Goal: Task Accomplishment & Management: Manage account settings

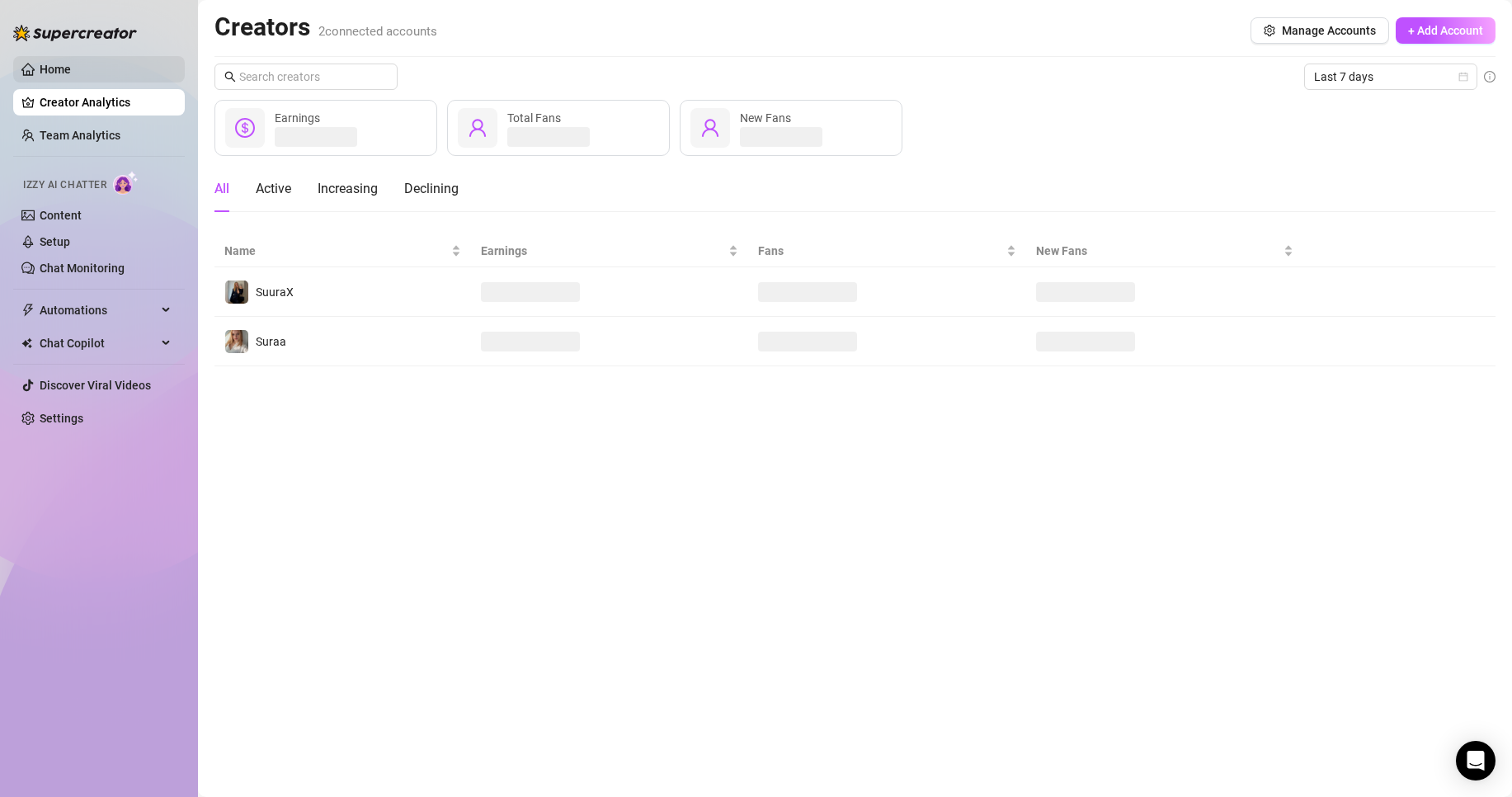
click at [71, 63] on link "Home" at bounding box center [55, 70] width 31 height 13
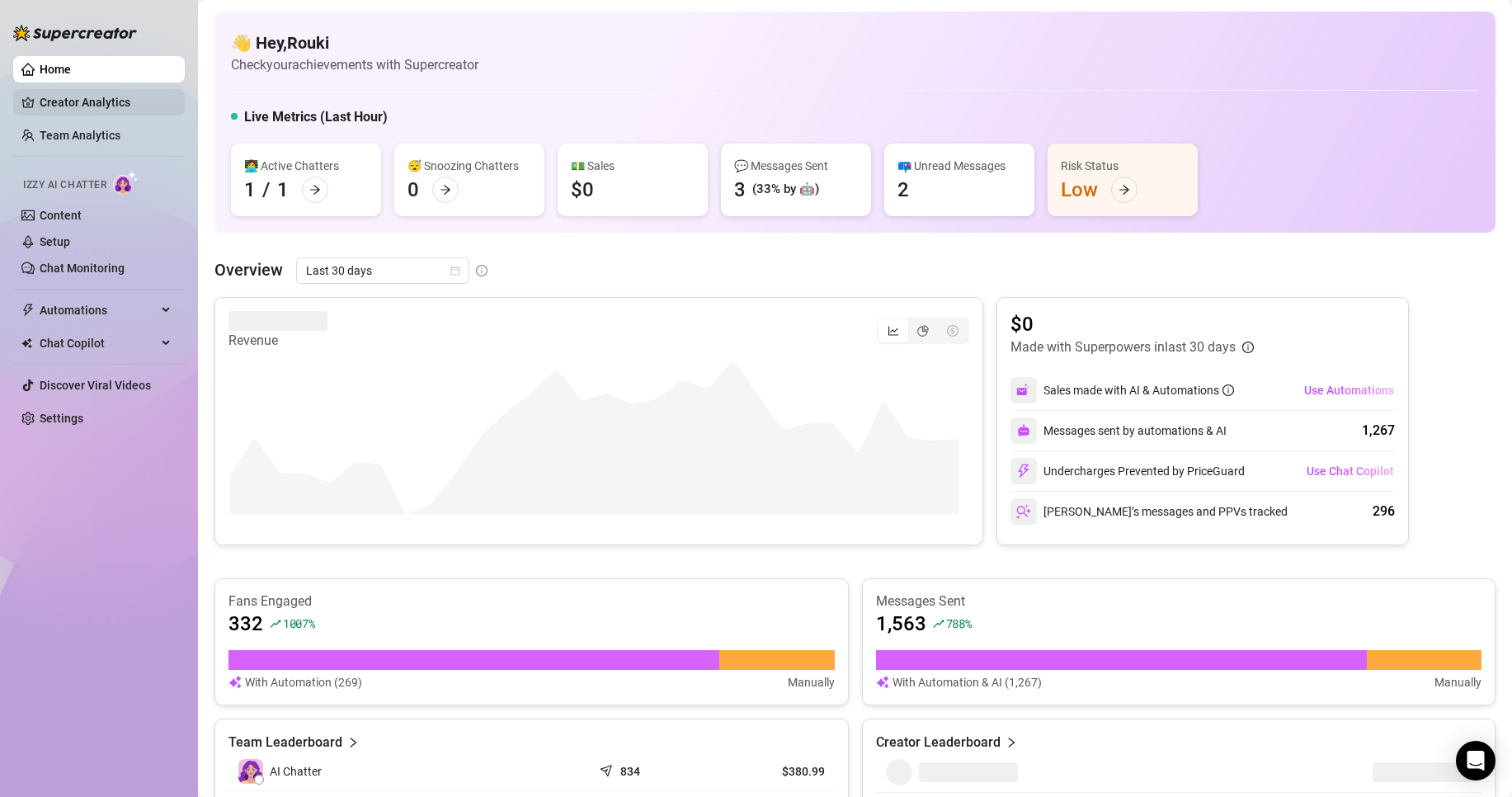
click at [136, 100] on link "Creator Analytics" at bounding box center [105, 103] width 132 height 26
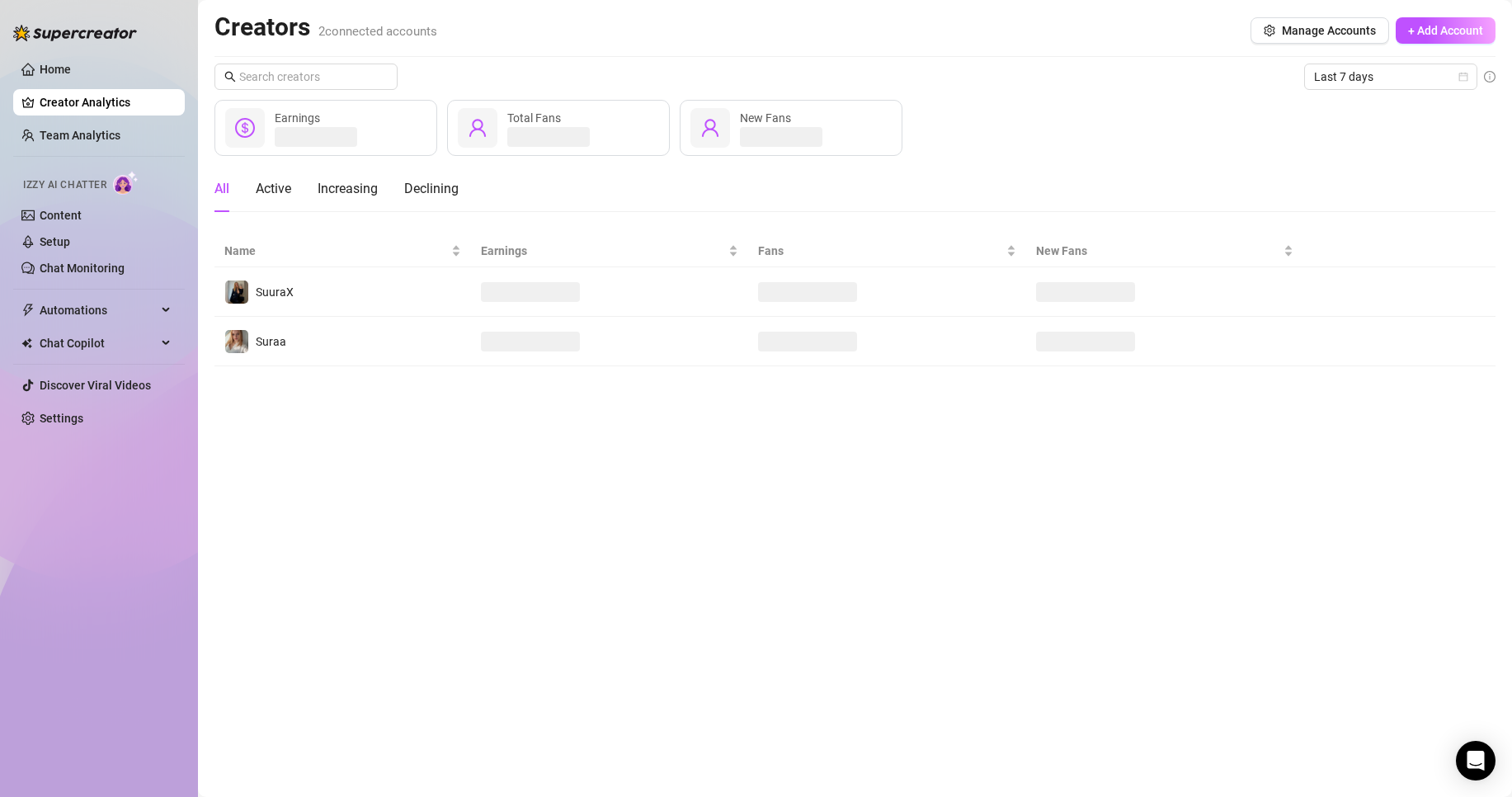
click at [121, 89] on link "Creator Analytics" at bounding box center [105, 103] width 132 height 26
click at [71, 76] on link "Home" at bounding box center [55, 70] width 31 height 13
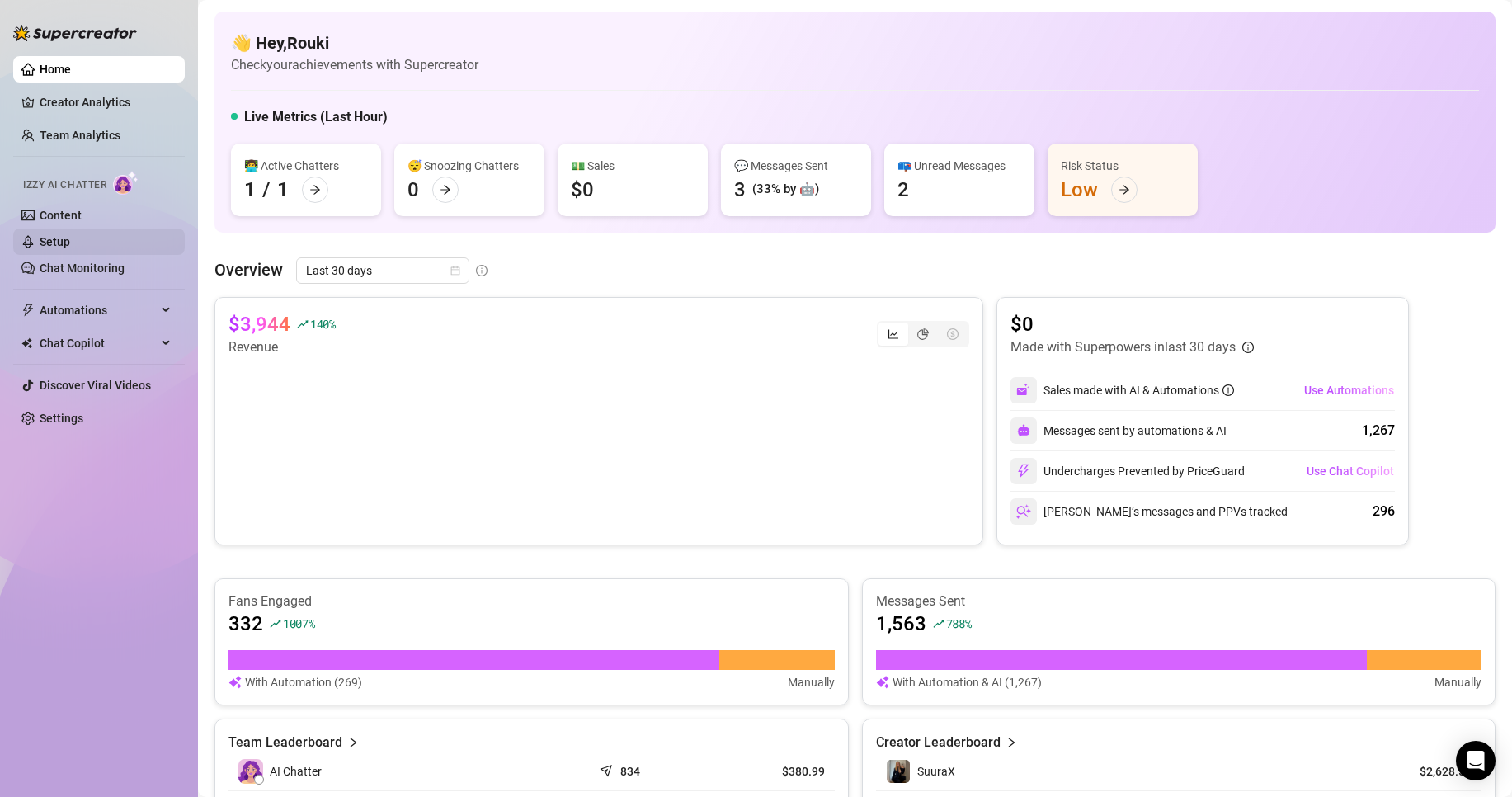
click at [71, 235] on link "Setup" at bounding box center [55, 242] width 30 height 13
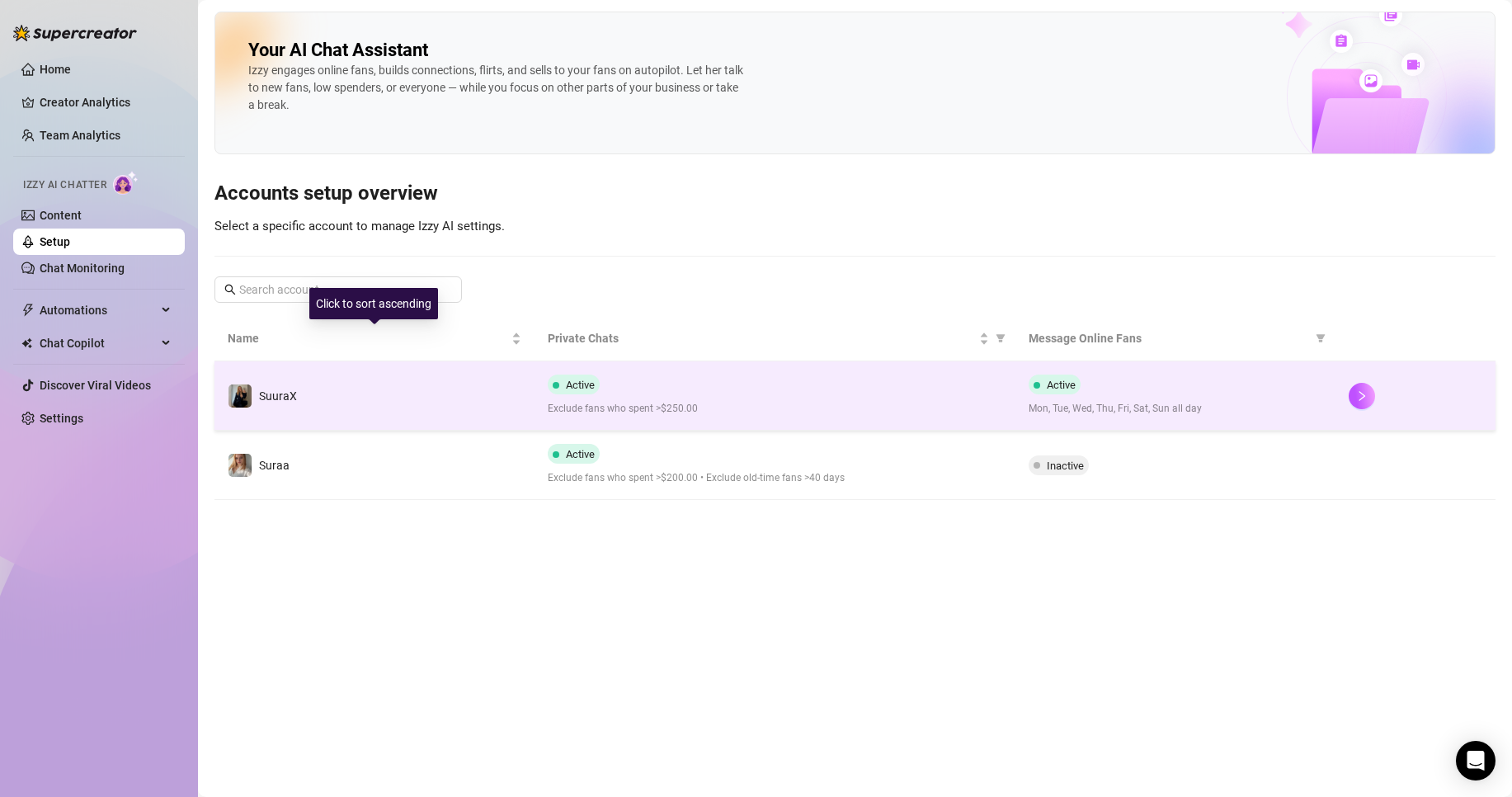
click at [333, 394] on td "SuuraX" at bounding box center [374, 396] width 320 height 70
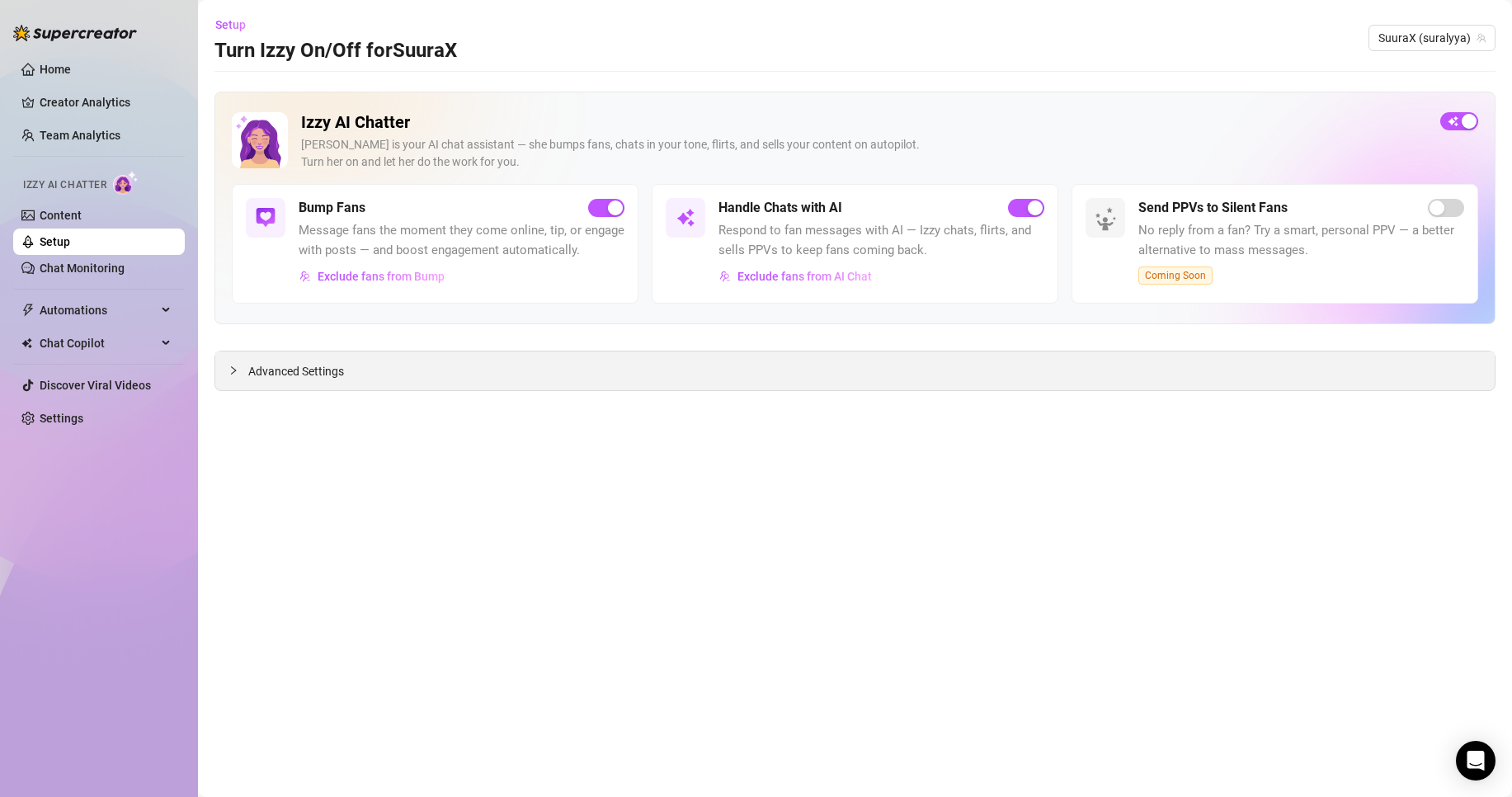
click at [406, 374] on div "Advanced Settings" at bounding box center [855, 370] width 1280 height 39
click at [333, 353] on div "Advanced Settings" at bounding box center [855, 370] width 1280 height 39
click at [338, 380] on span "Advanced Settings" at bounding box center [296, 371] width 96 height 18
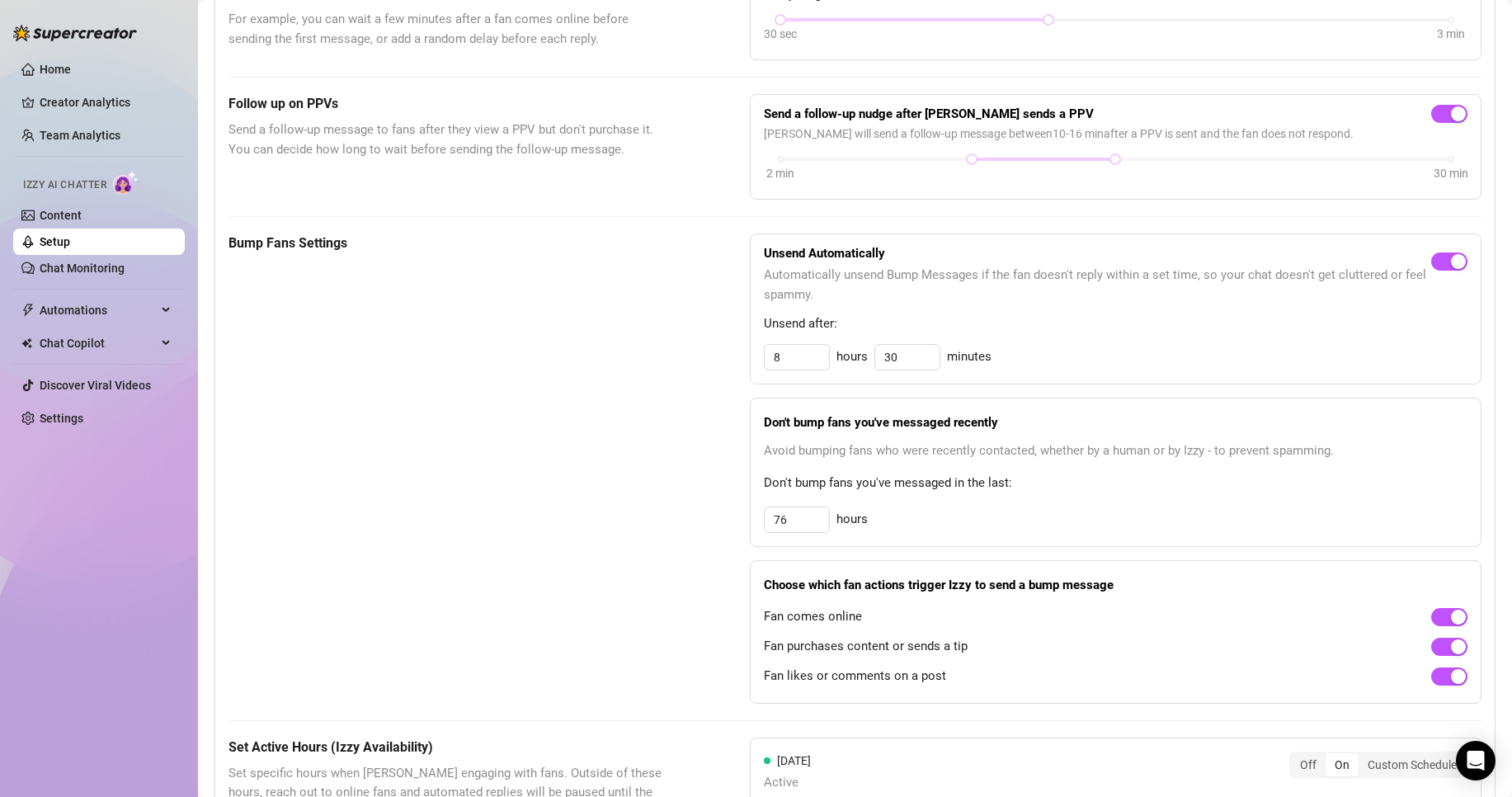
scroll to position [545, 0]
click at [813, 532] on input "76" at bounding box center [797, 518] width 64 height 24
drag, startPoint x: 802, startPoint y: 535, endPoint x: 718, endPoint y: 543, distance: 84.4
click at [718, 544] on div "Bump Fans Settings Unsend Automatically Automatically unsend Bump Messages if t…" at bounding box center [855, 468] width 1253 height 470
click at [666, 549] on div "Bump Fans Settings Unsend Automatically Automatically unsend Bump Messages if t…" at bounding box center [855, 468] width 1253 height 470
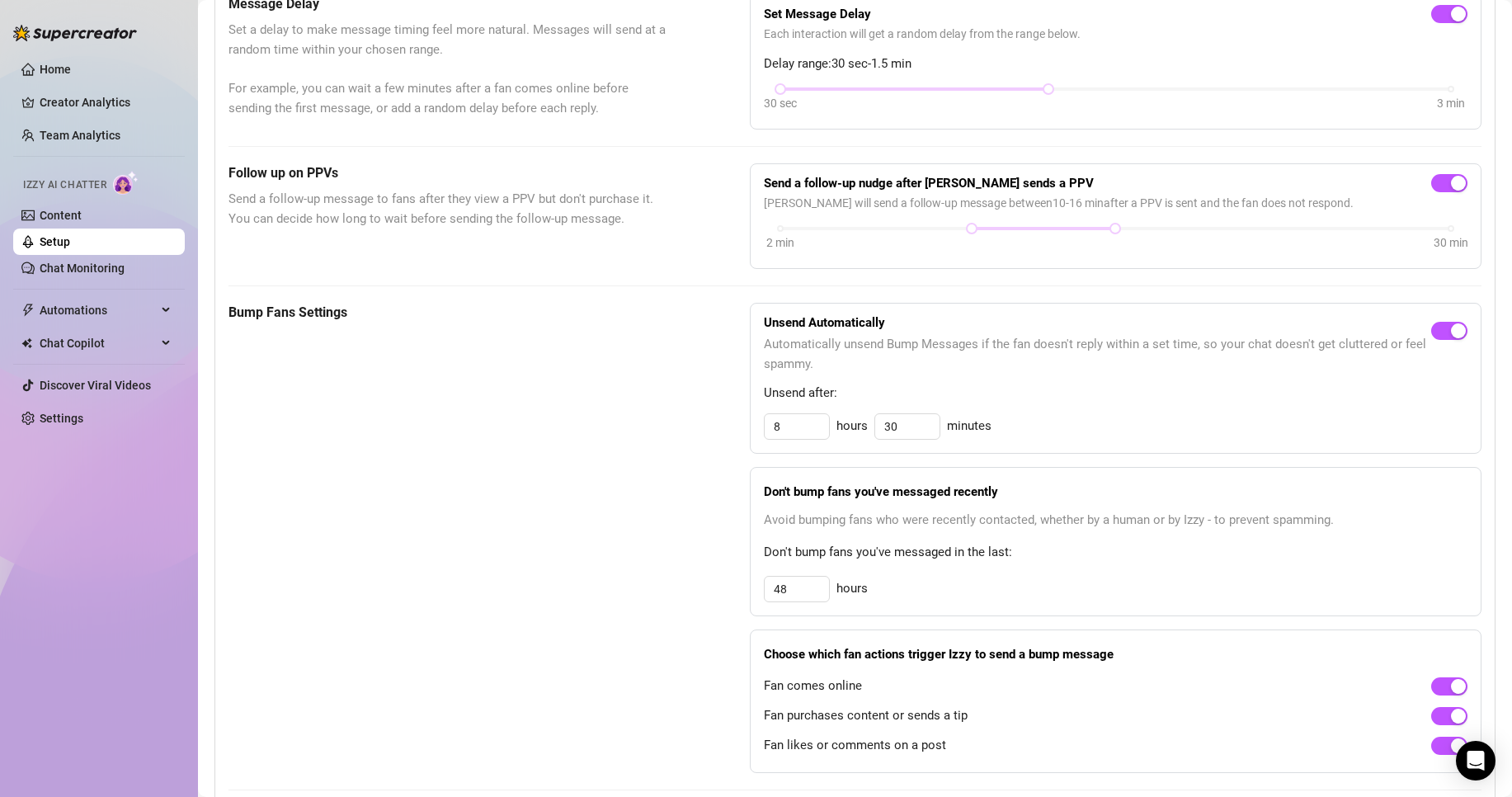
scroll to position [477, 0]
drag, startPoint x: 793, startPoint y: 611, endPoint x: 690, endPoint y: 607, distance: 103.1
click at [722, 610] on div "Bump Fans Settings Unsend Automatically Automatically unsend Bump Messages if t…" at bounding box center [855, 536] width 1253 height 470
click at [665, 606] on div "Bump Fans Settings Unsend Automatically Automatically unsend Bump Messages if t…" at bounding box center [855, 536] width 1253 height 470
drag, startPoint x: 830, startPoint y: 598, endPoint x: 799, endPoint y: 595, distance: 31.1
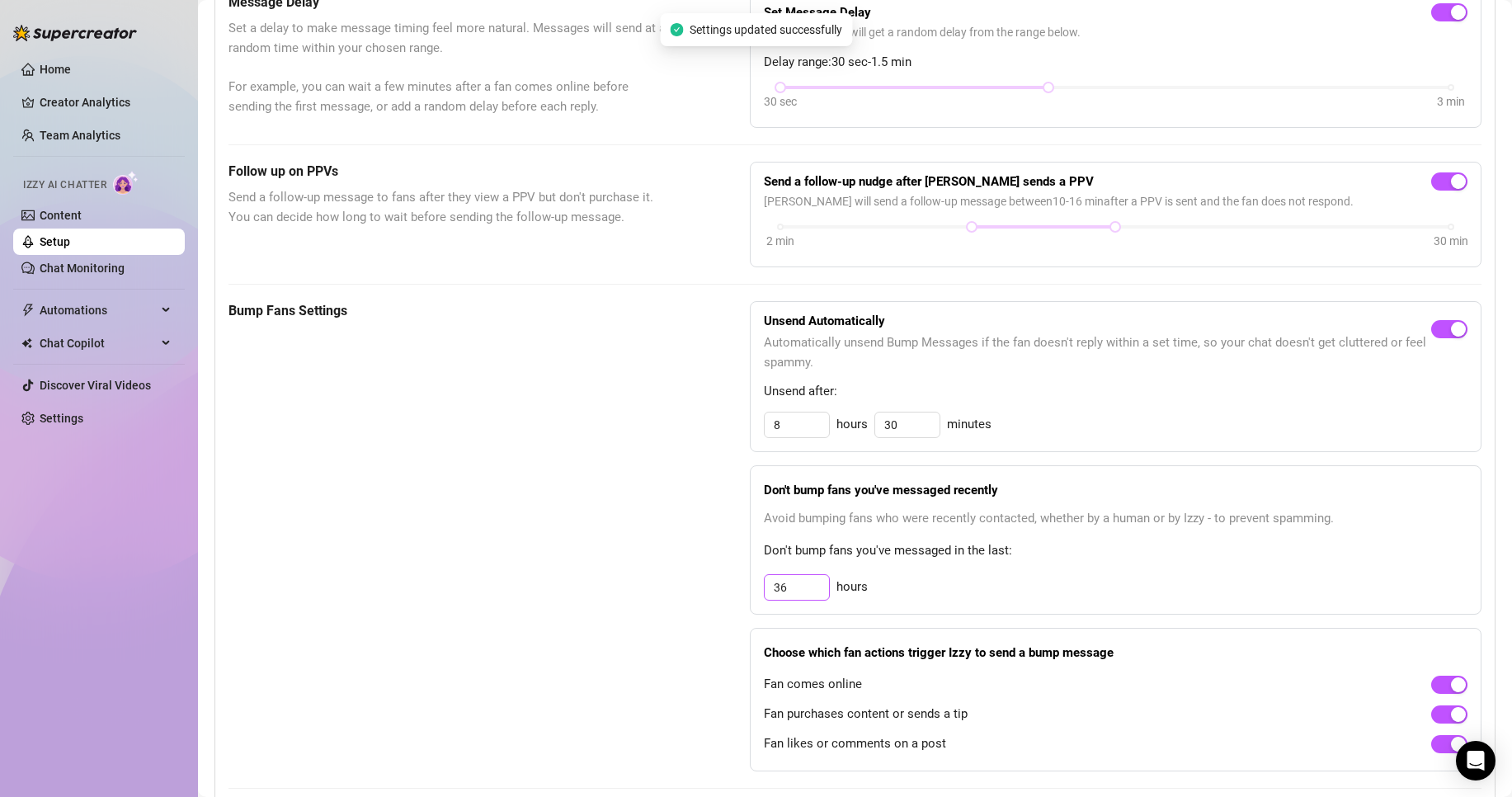
click at [827, 598] on div "36 hours" at bounding box center [1116, 587] width 704 height 26
drag, startPoint x: 807, startPoint y: 601, endPoint x: 582, endPoint y: 584, distance: 225.6
click at [582, 584] on div "Bump Fans Settings Unsend Automatically Automatically unsend Bump Messages if t…" at bounding box center [855, 536] width 1253 height 470
type input "24"
click at [582, 584] on div "Bump Fans Settings" at bounding box center [448, 536] width 438 height 470
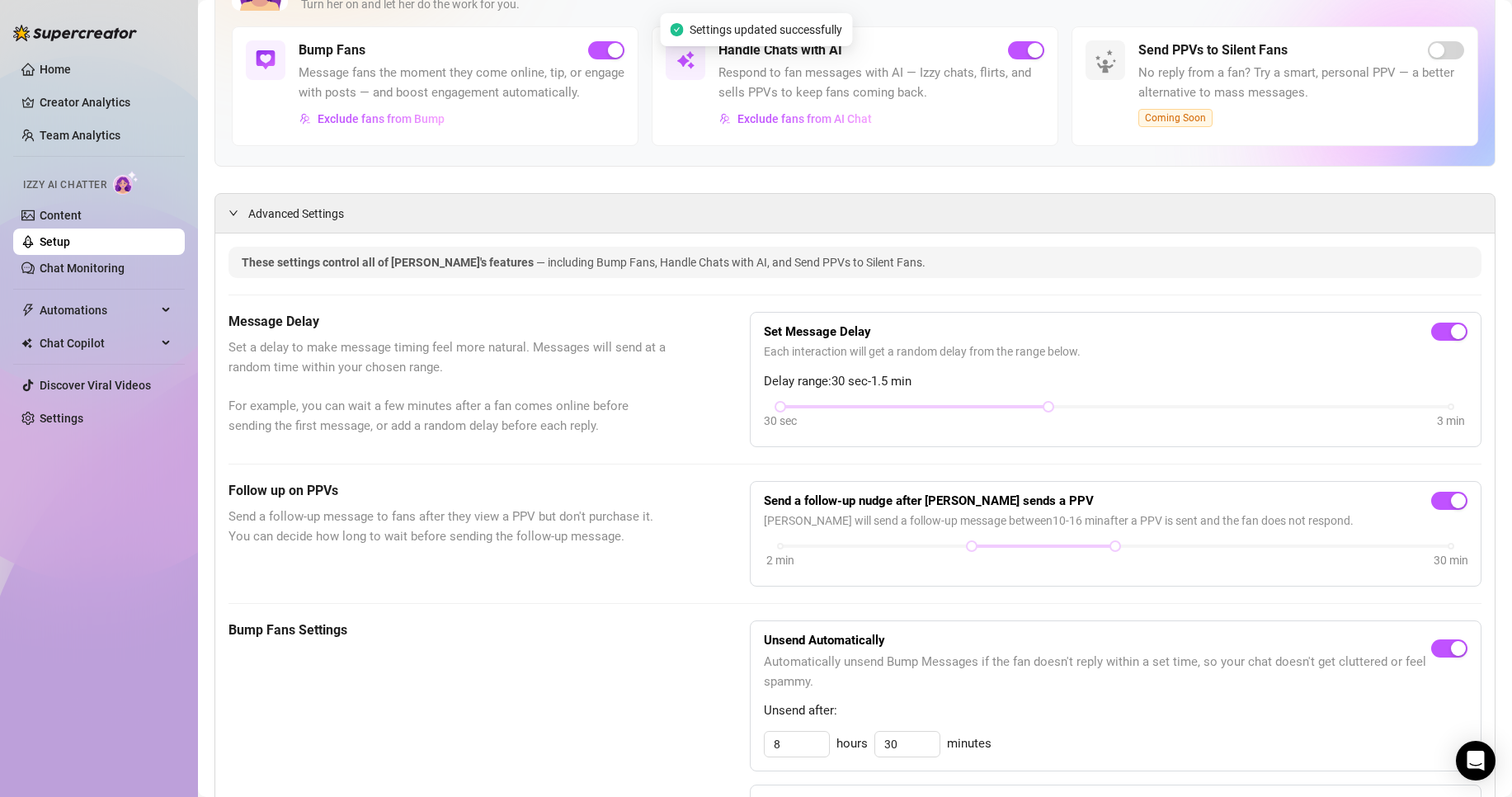
scroll to position [0, 0]
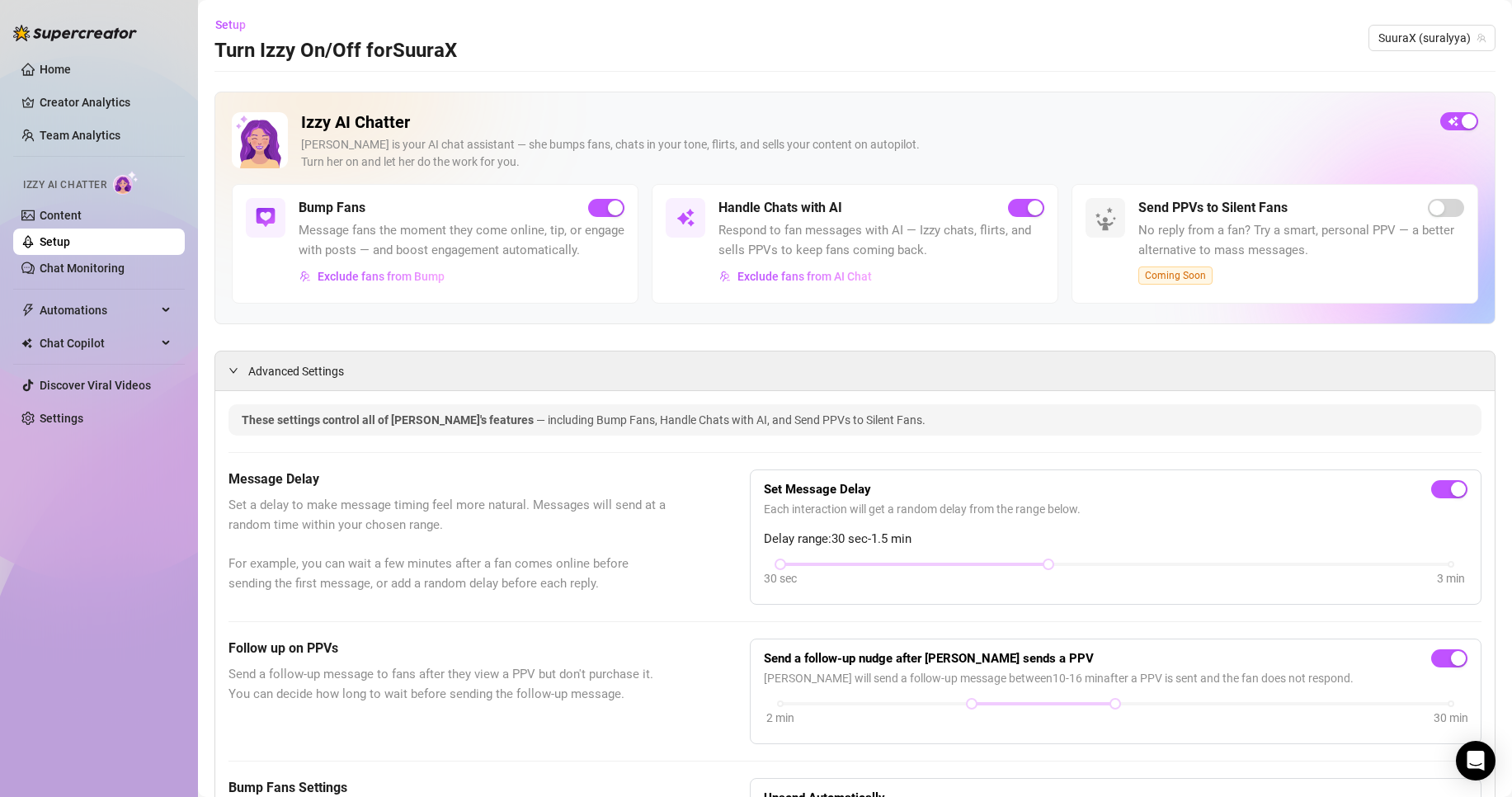
click at [645, 579] on span "Set a delay to make message timing feel more natural. Messages will send at a r…" at bounding box center [448, 544] width 438 height 97
click at [433, 290] on button "Exclude fans from Bump" at bounding box center [372, 277] width 147 height 26
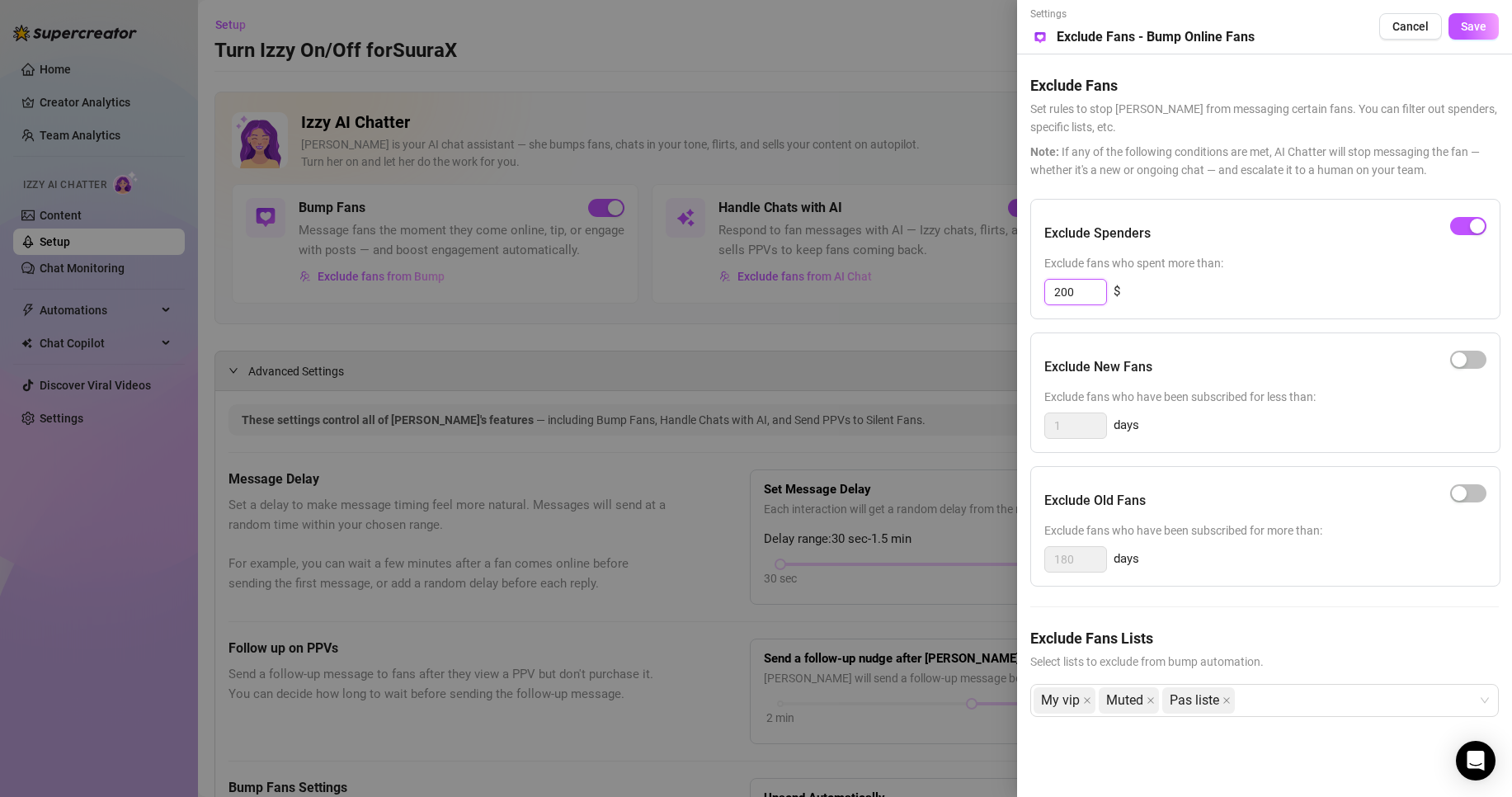
drag, startPoint x: 1099, startPoint y: 298, endPoint x: 1031, endPoint y: 301, distance: 68.1
click at [1031, 301] on div "Exclude Spenders Exclude fans who spent more than: 200 $" at bounding box center [1265, 259] width 470 height 120
type input "250"
click at [1079, 288] on input "250" at bounding box center [1075, 292] width 61 height 24
click at [1474, 35] on button "Save" at bounding box center [1472, 26] width 50 height 26
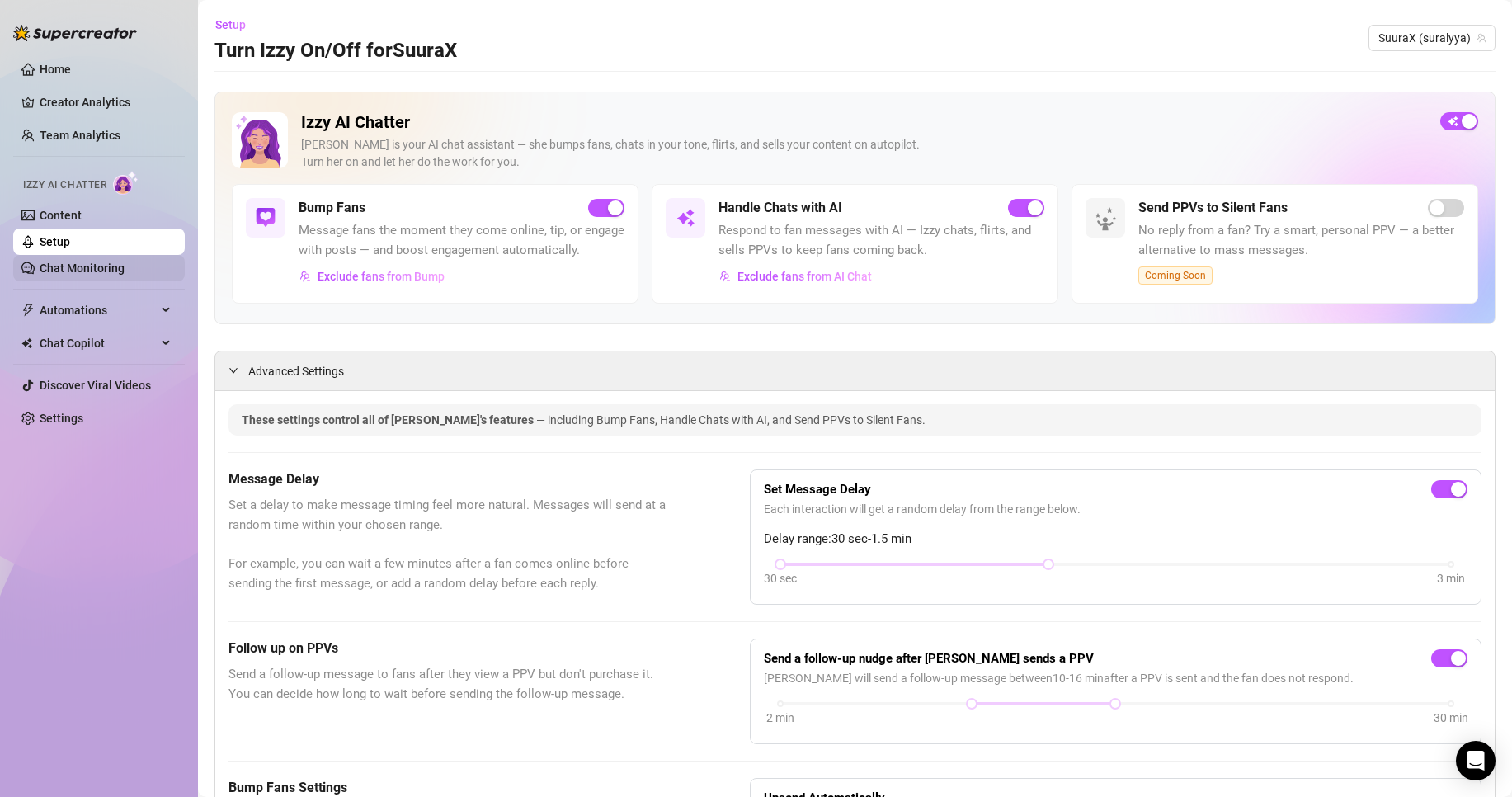
click at [40, 262] on link "Chat Monitoring" at bounding box center [82, 268] width 85 height 13
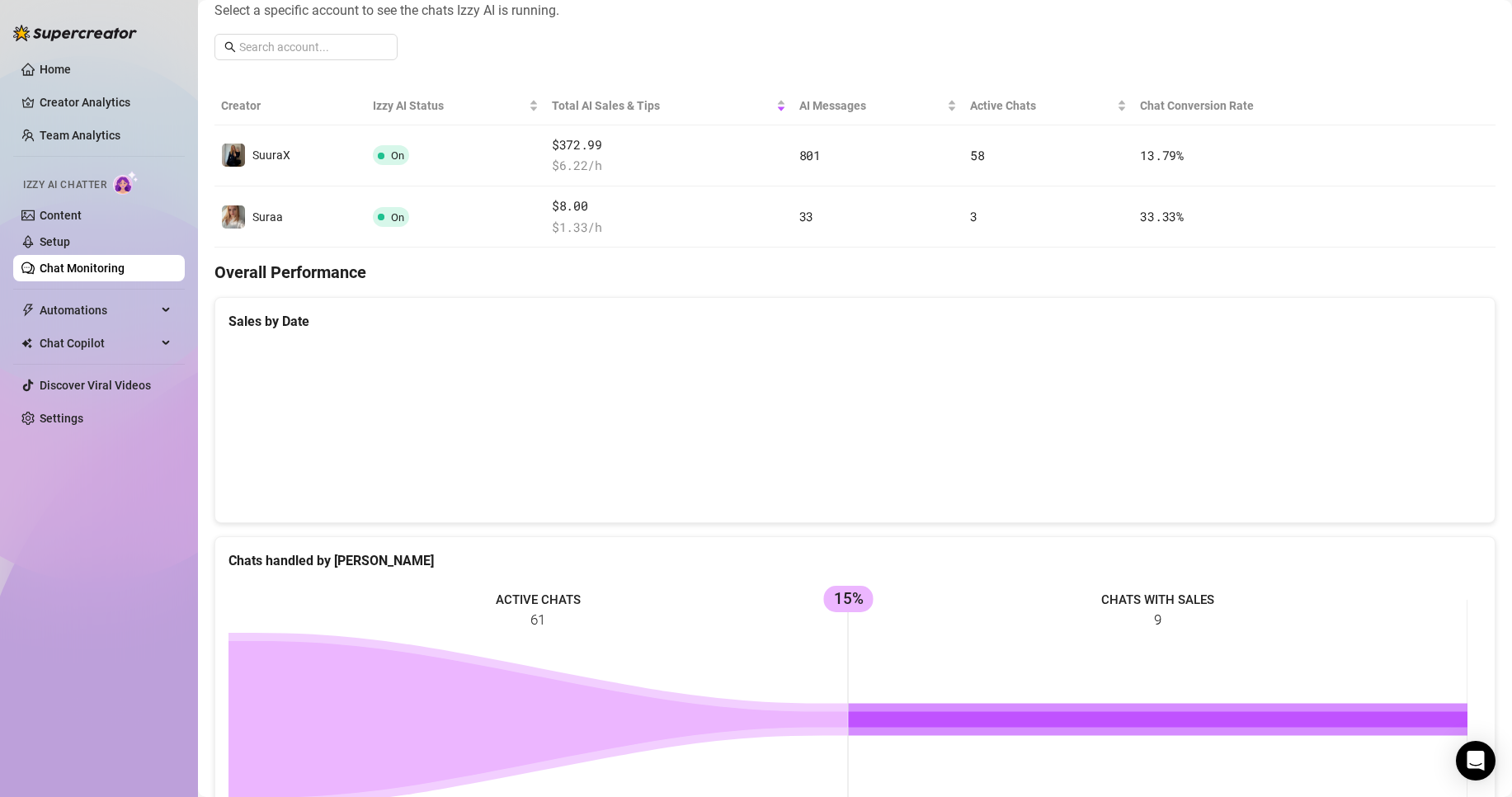
scroll to position [240, 0]
click at [82, 222] on link "Content" at bounding box center [60, 215] width 42 height 13
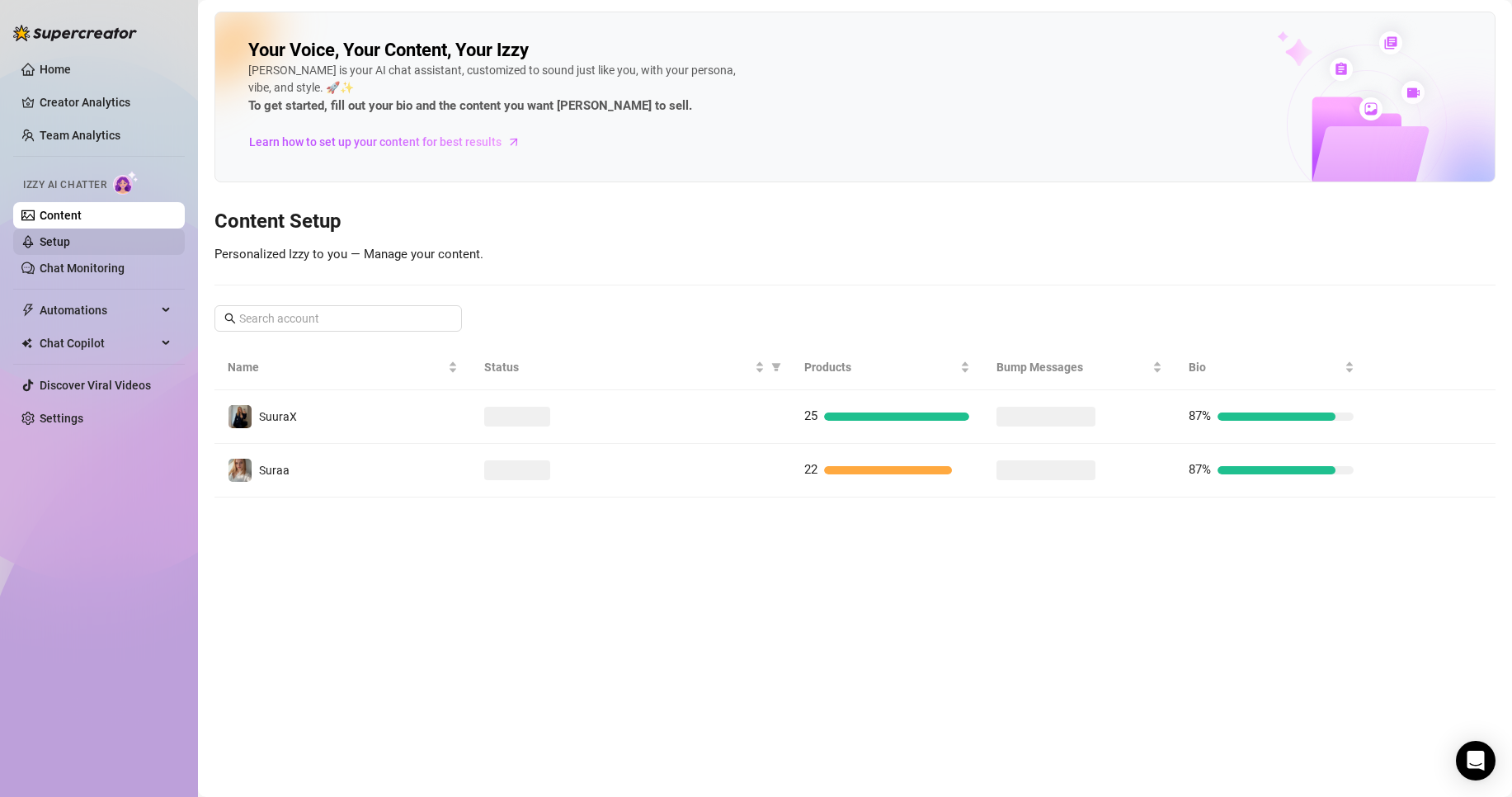
click at [61, 237] on link "Setup" at bounding box center [55, 242] width 30 height 13
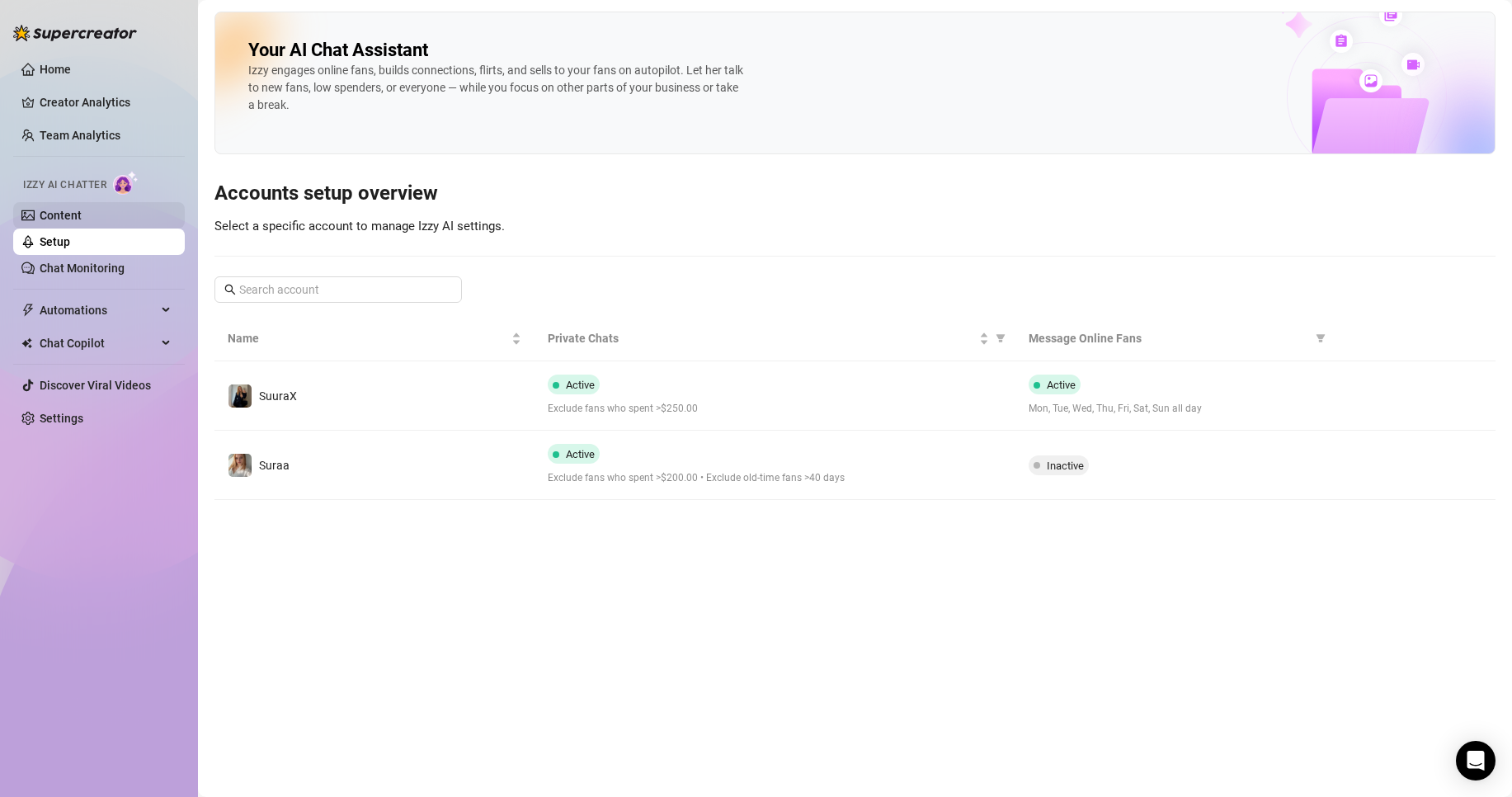
click at [82, 209] on link "Content" at bounding box center [60, 215] width 42 height 13
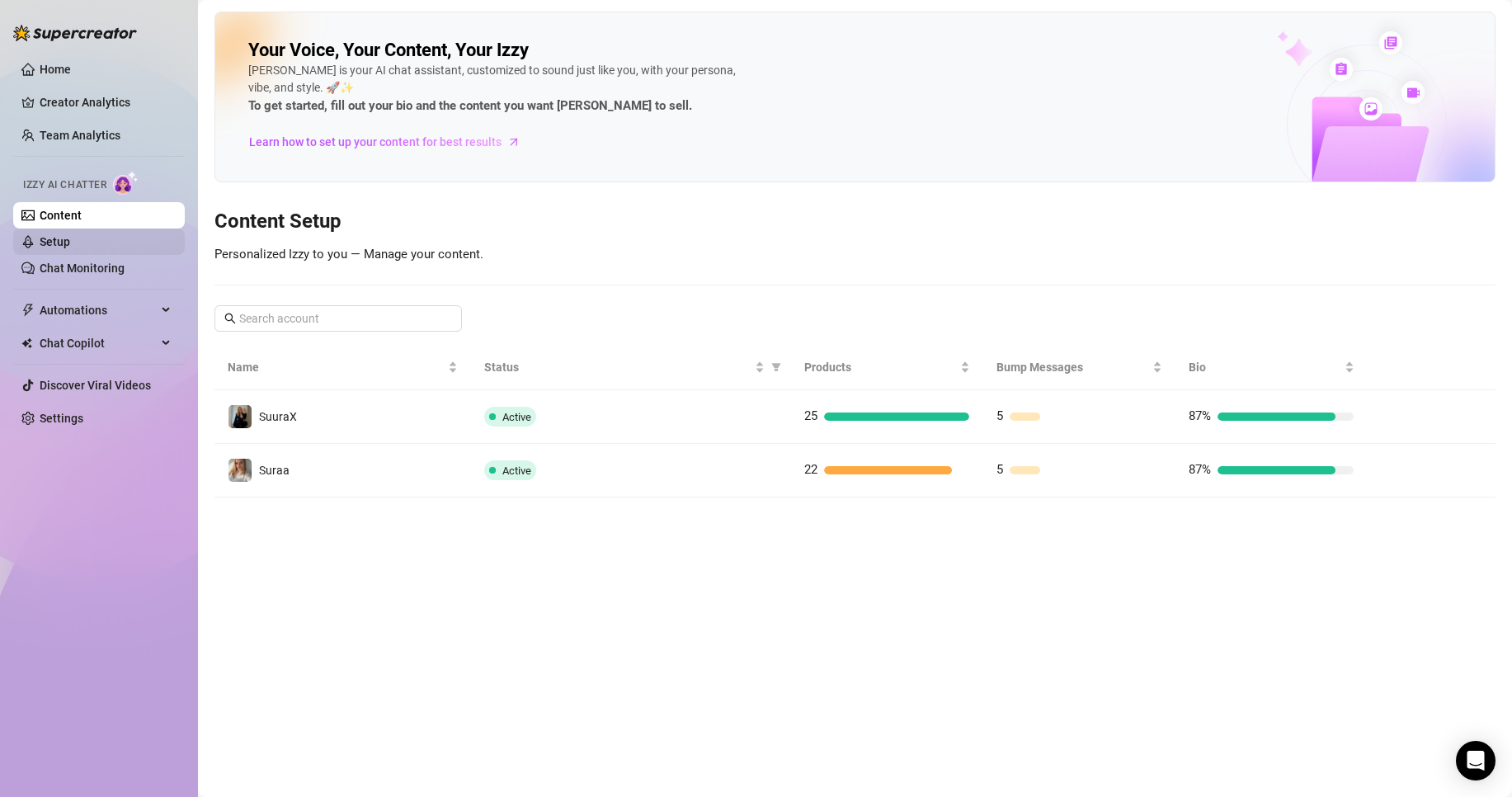
click at [71, 240] on link "Setup" at bounding box center [55, 242] width 30 height 13
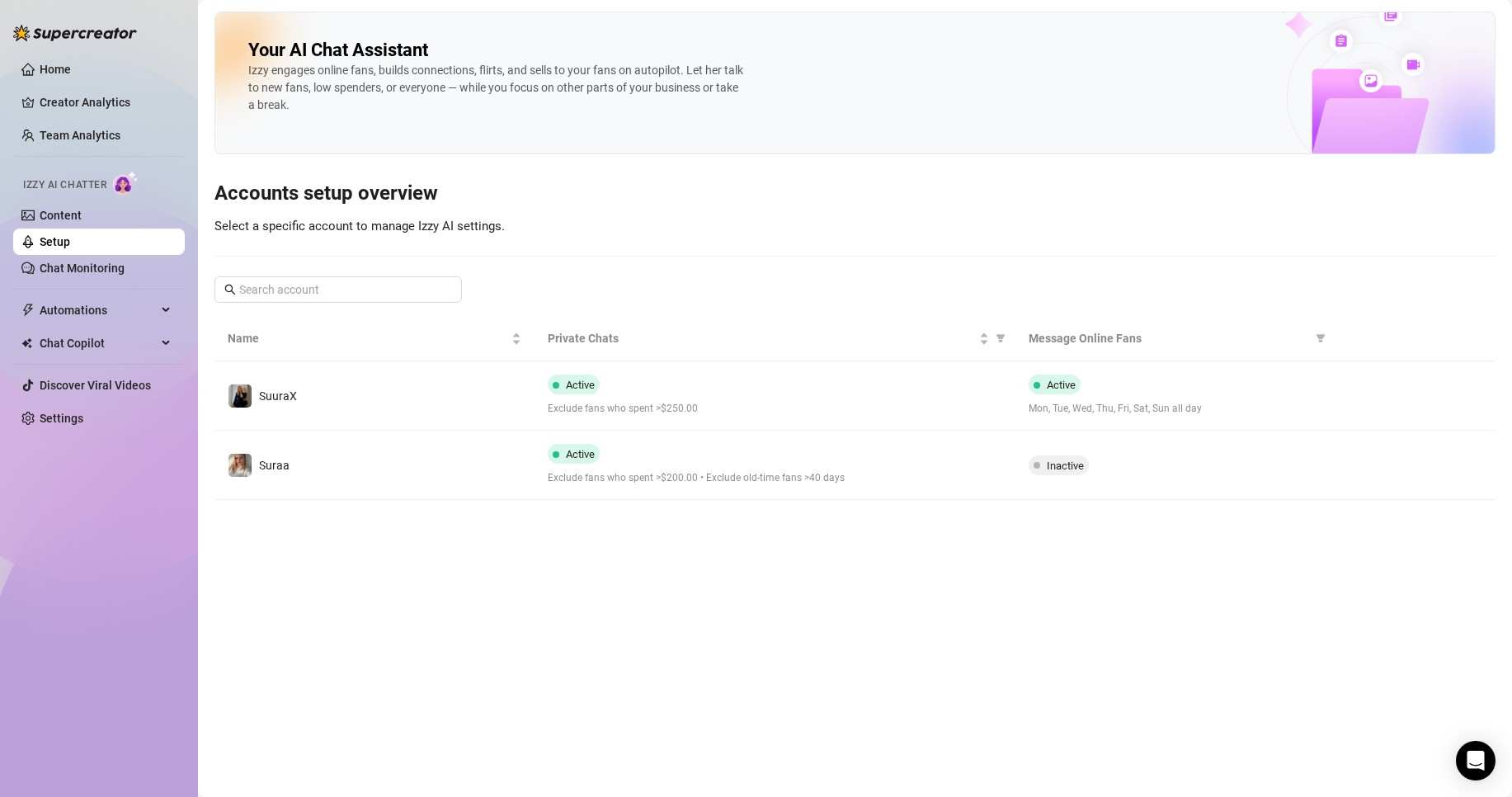
click at [1511, 731] on html "Home Creator Analytics Team Analytics Izzy AI Chatter Content Setup Chat Monito…" at bounding box center [756, 398] width 1512 height 797
click at [71, 74] on link "Home" at bounding box center [55, 70] width 31 height 13
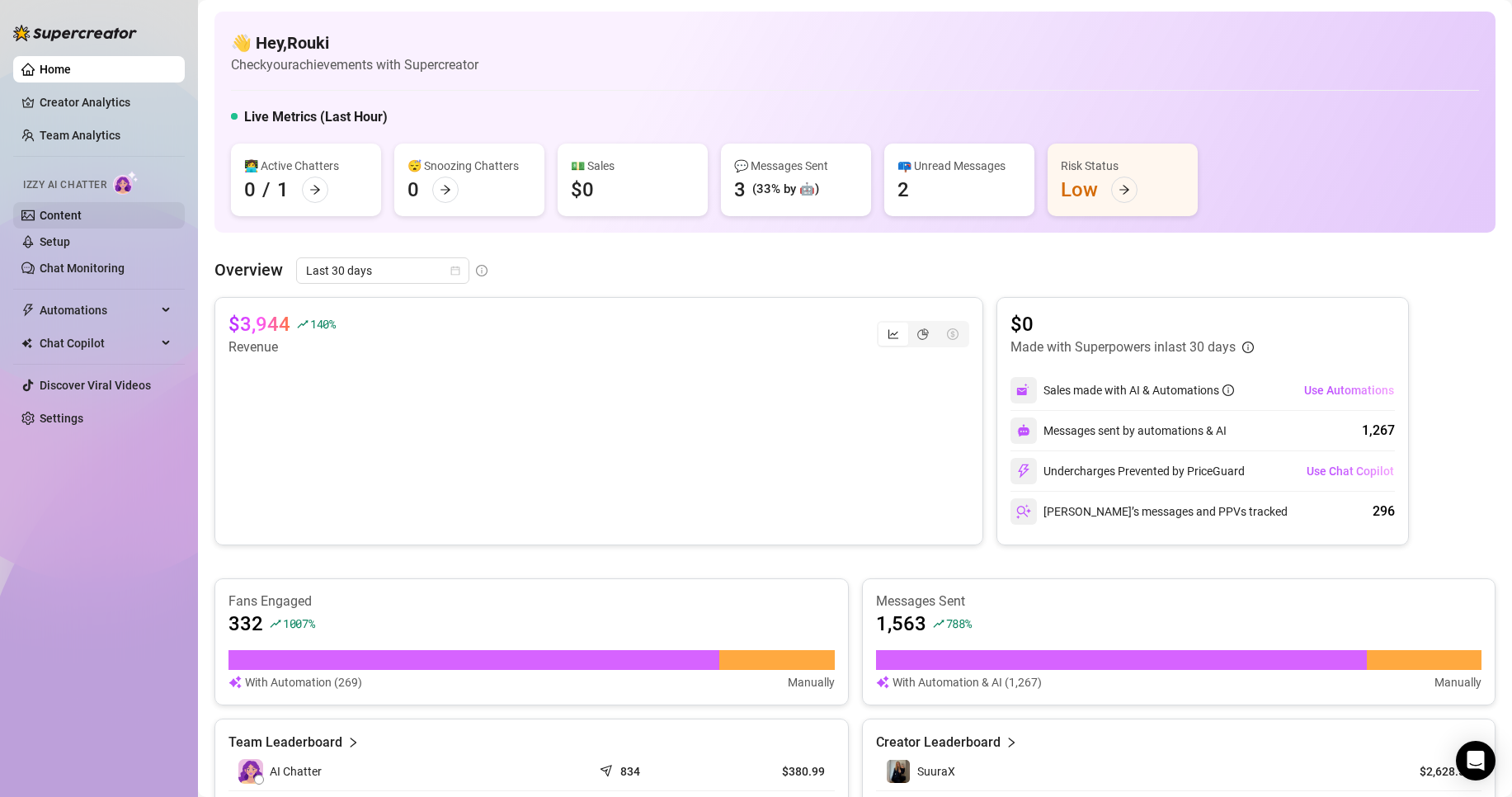
click at [72, 222] on link "Content" at bounding box center [60, 215] width 42 height 13
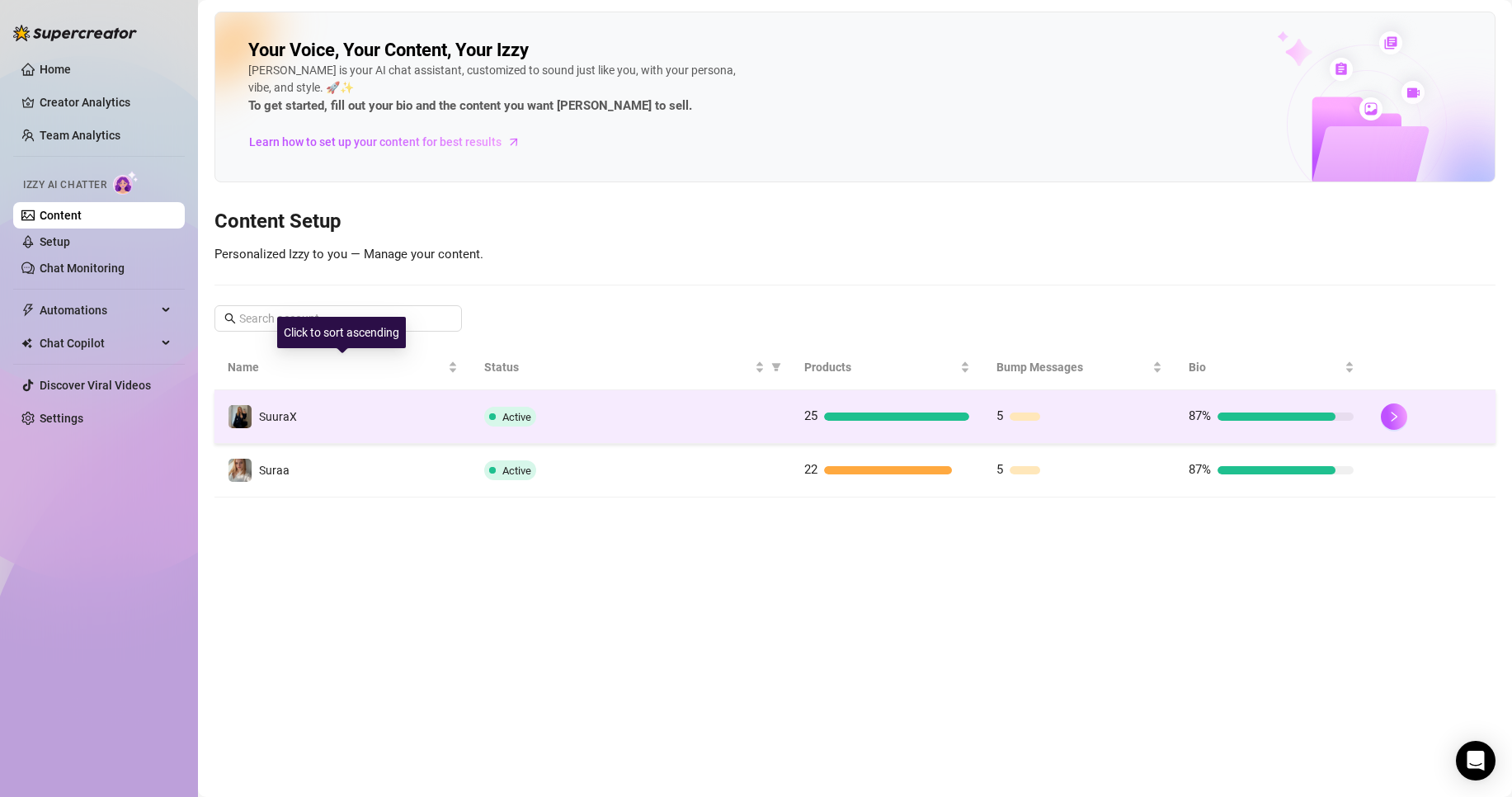
click at [390, 418] on td "SuuraX" at bounding box center [342, 417] width 257 height 54
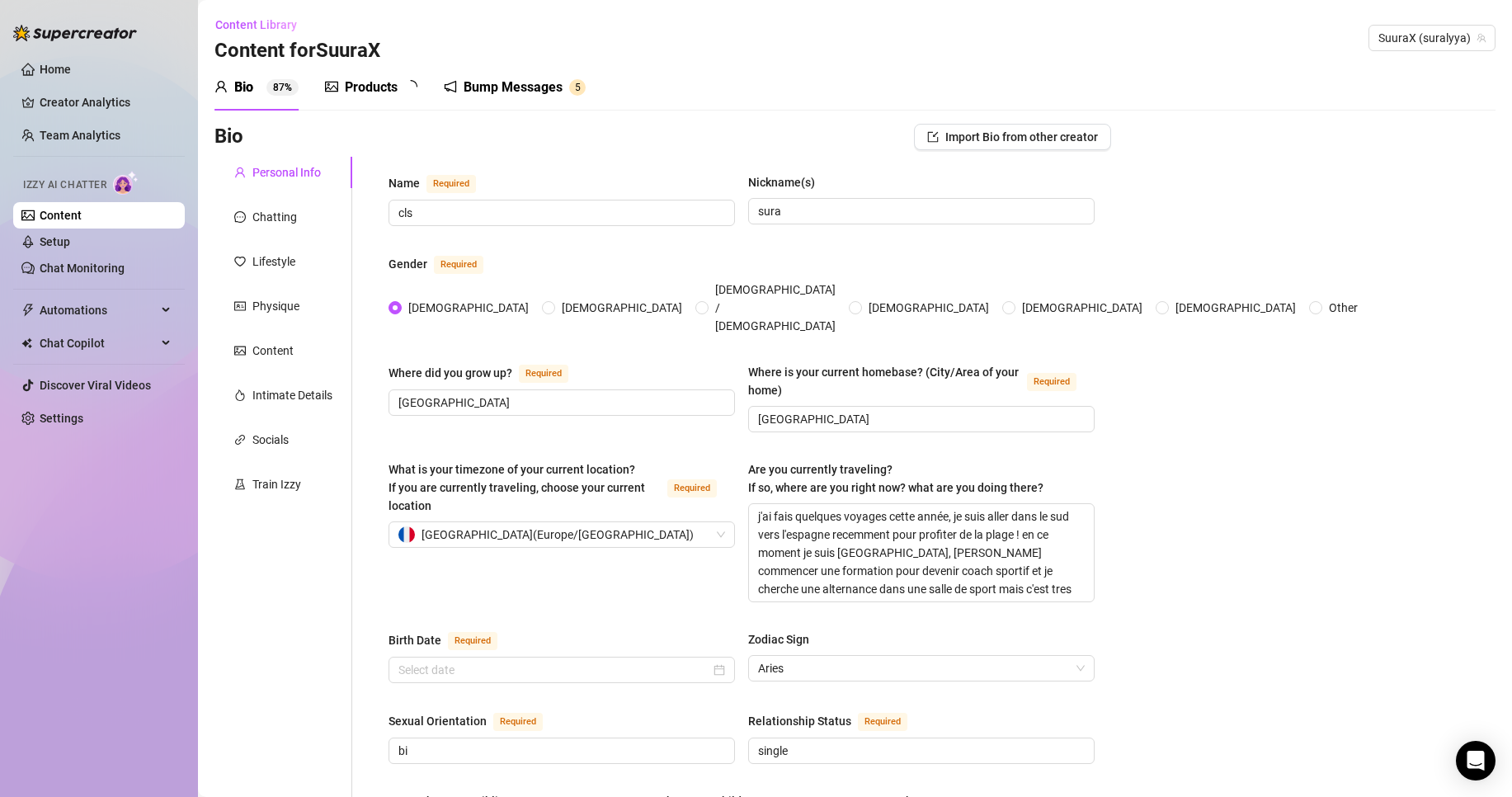
click at [346, 83] on div "Products" at bounding box center [371, 87] width 53 height 20
